Goal: Task Accomplishment & Management: Manage account settings

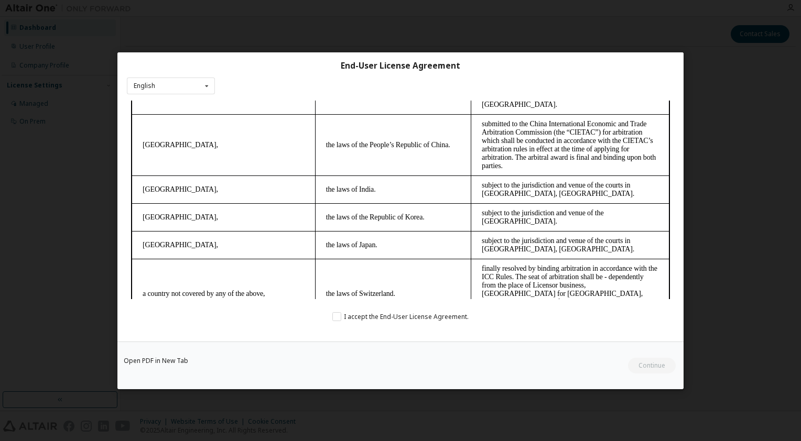
scroll to position [2915, 0]
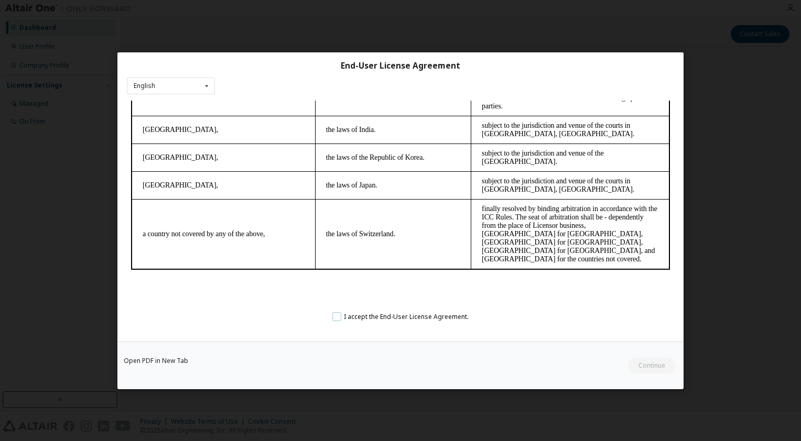
click at [341, 315] on label "I accept the End-User License Agreement." at bounding box center [400, 316] width 136 height 9
click at [643, 362] on button "Continue" at bounding box center [651, 365] width 49 height 16
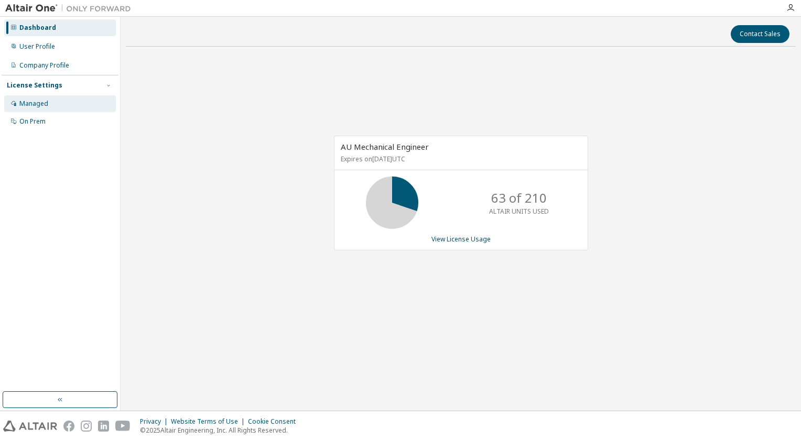
click at [38, 110] on div "Managed" at bounding box center [60, 103] width 112 height 17
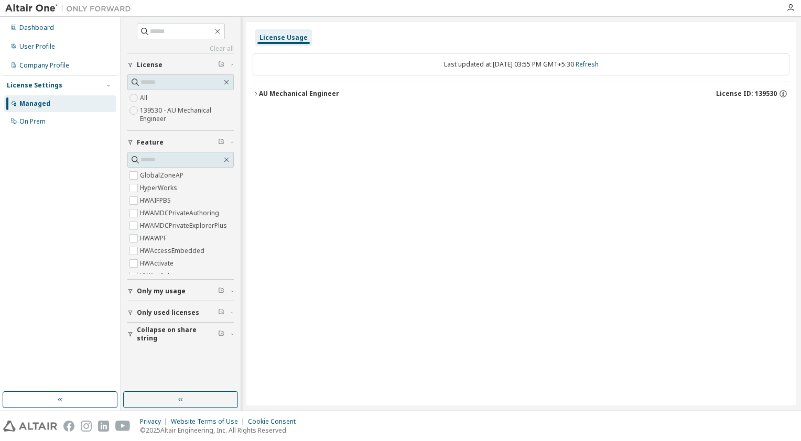
click at [258, 93] on icon "button" at bounding box center [256, 94] width 6 height 6
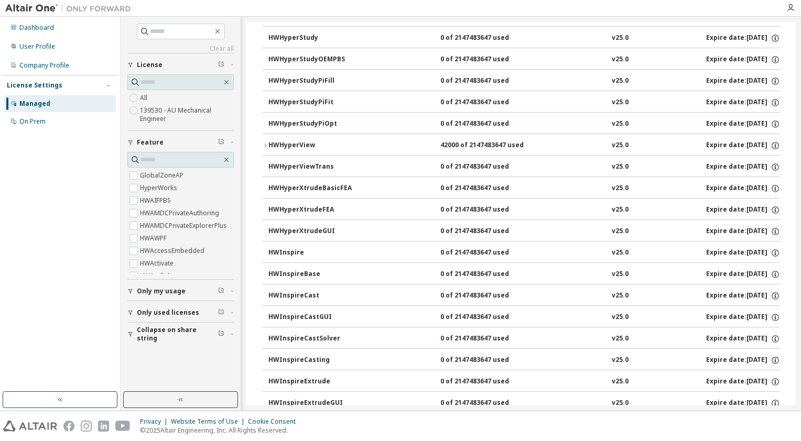
scroll to position [1886, 0]
